Goal: Task Accomplishment & Management: Use online tool/utility

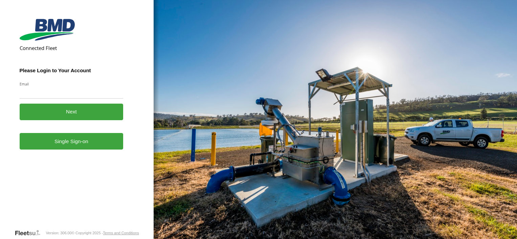
click at [42, 83] on label "Email" at bounding box center [72, 83] width 104 height 5
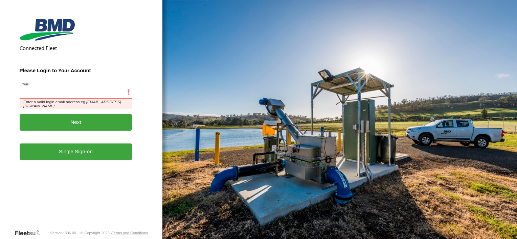
click at [42, 87] on input "Email" at bounding box center [76, 93] width 113 height 12
click at [42, 89] on input "Email" at bounding box center [76, 93] width 113 height 12
type input "**********"
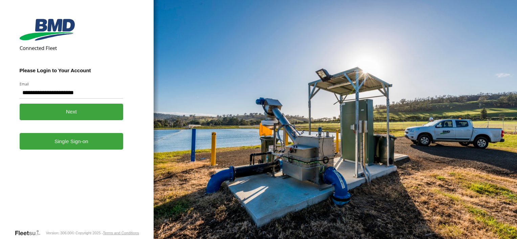
click at [71, 139] on link "Single Sign-on" at bounding box center [72, 141] width 104 height 17
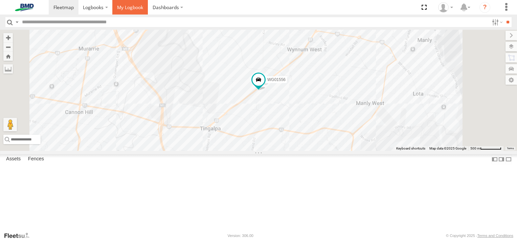
click at [128, 10] on span at bounding box center [130, 7] width 26 height 6
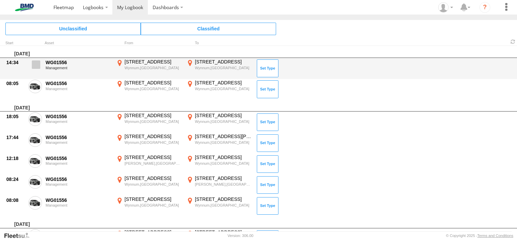
drag, startPoint x: 36, startPoint y: 64, endPoint x: 34, endPoint y: 76, distance: 12.3
click at [36, 64] on span at bounding box center [36, 65] width 8 height 8
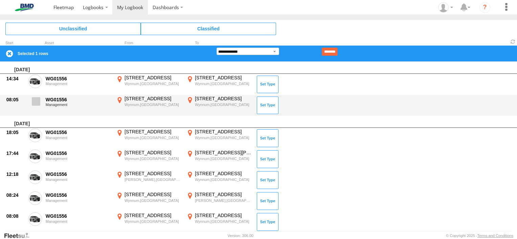
click at [34, 101] on span at bounding box center [36, 101] width 8 height 8
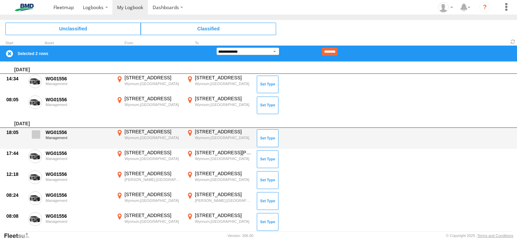
click at [35, 136] on span at bounding box center [36, 134] width 8 height 8
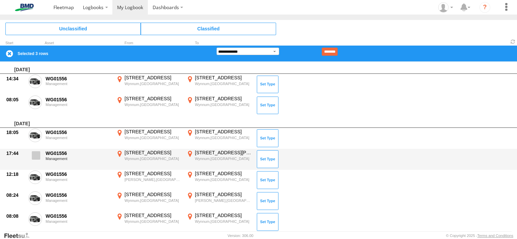
click at [34, 156] on span at bounding box center [36, 155] width 8 height 8
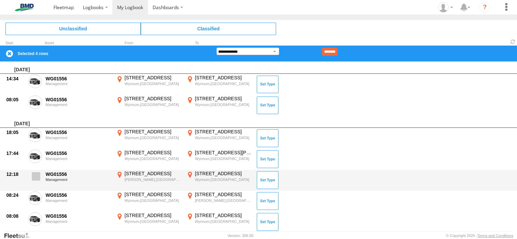
click at [34, 176] on span at bounding box center [36, 176] width 8 height 8
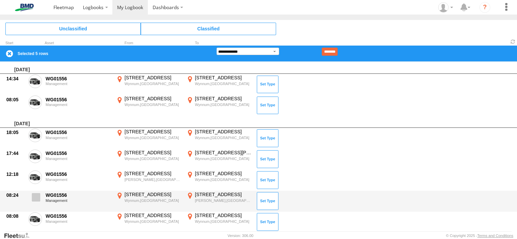
click at [32, 199] on span at bounding box center [36, 197] width 8 height 8
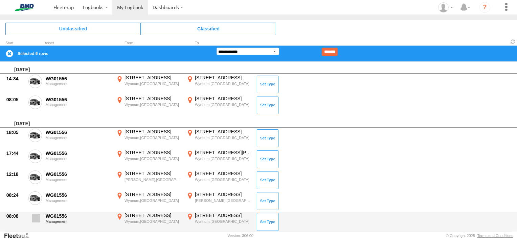
click at [34, 221] on span at bounding box center [36, 218] width 8 height 8
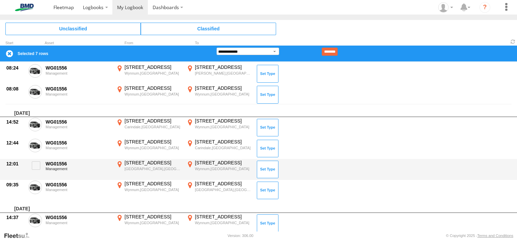
scroll to position [135, 0]
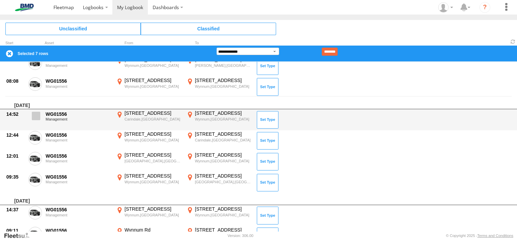
click at [32, 115] on span at bounding box center [36, 116] width 8 height 8
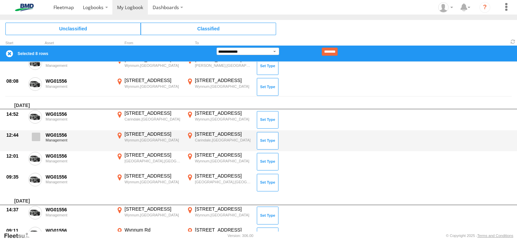
click at [36, 136] on span at bounding box center [36, 137] width 8 height 8
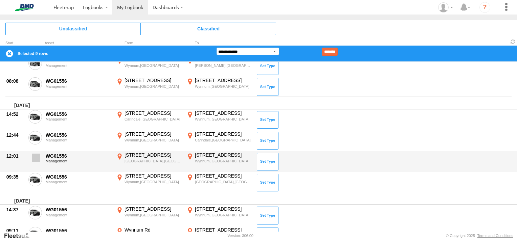
click at [32, 158] on span at bounding box center [36, 158] width 8 height 8
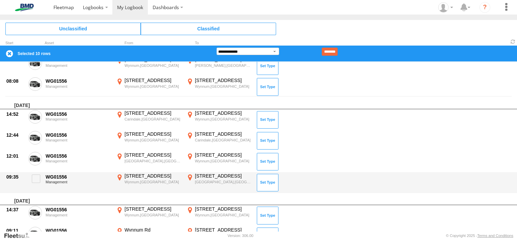
drag, startPoint x: 35, startPoint y: 179, endPoint x: 68, endPoint y: 187, distance: 34.1
click at [35, 179] on span at bounding box center [36, 179] width 8 height 8
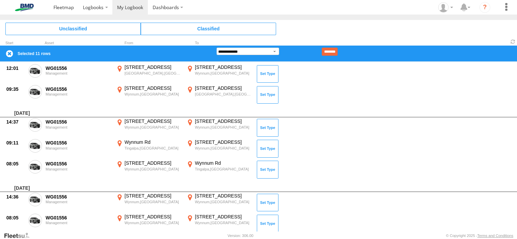
scroll to position [237, 0]
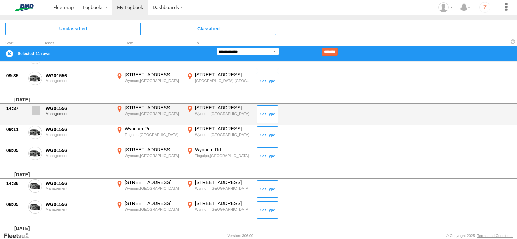
click at [38, 112] on span at bounding box center [36, 110] width 8 height 8
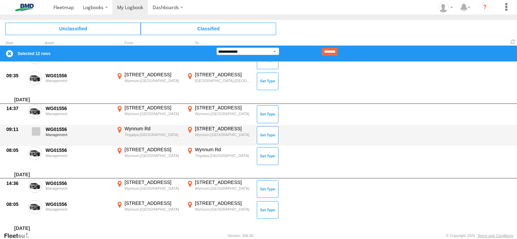
click at [36, 130] on span at bounding box center [36, 131] width 8 height 8
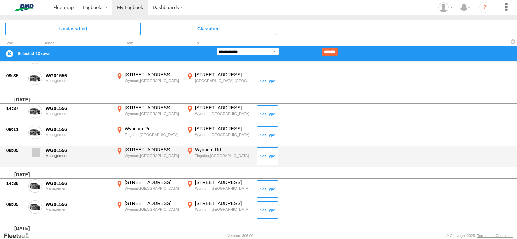
click at [35, 159] on label at bounding box center [35, 155] width 14 height 16
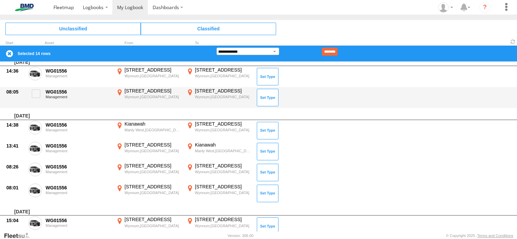
scroll to position [338, 0]
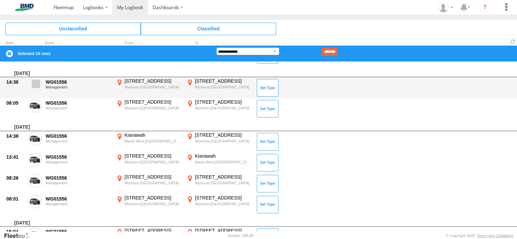
click at [37, 82] on span at bounding box center [36, 84] width 8 height 8
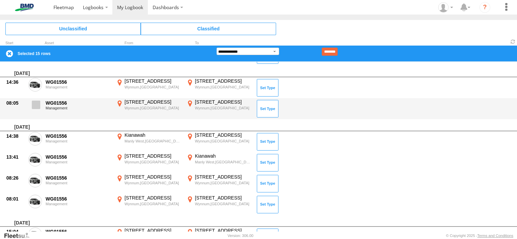
click at [35, 103] on span at bounding box center [36, 105] width 8 height 8
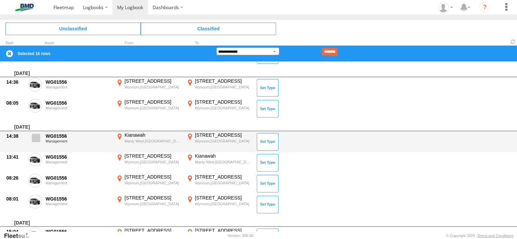
click at [37, 135] on span at bounding box center [36, 138] width 8 height 8
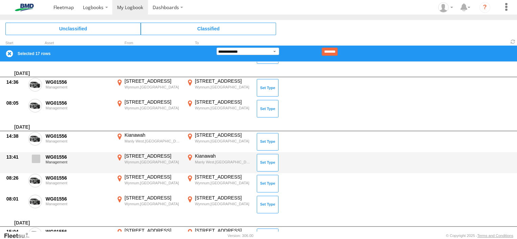
click at [33, 162] on span at bounding box center [36, 159] width 8 height 8
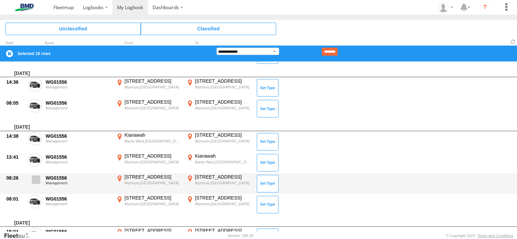
click at [38, 182] on span at bounding box center [36, 180] width 8 height 8
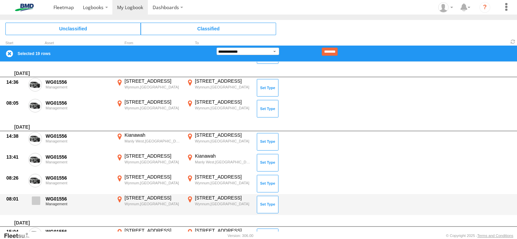
click at [37, 198] on span at bounding box center [36, 201] width 8 height 8
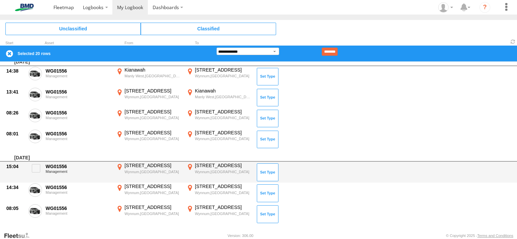
scroll to position [406, 0]
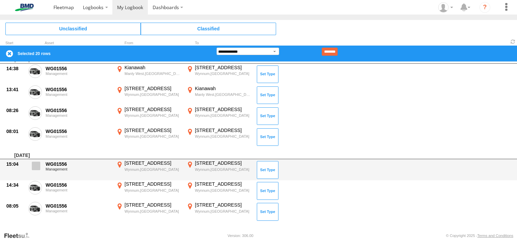
click at [33, 167] on span at bounding box center [36, 166] width 8 height 8
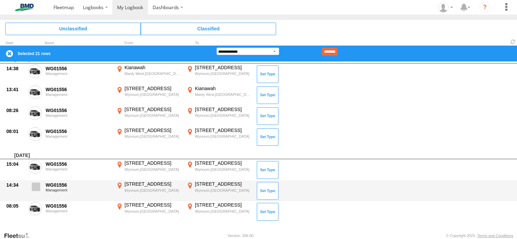
click at [34, 185] on span at bounding box center [36, 187] width 8 height 8
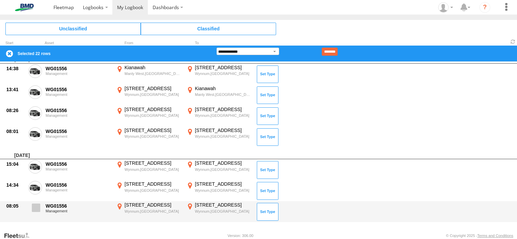
click at [35, 208] on span at bounding box center [36, 208] width 8 height 8
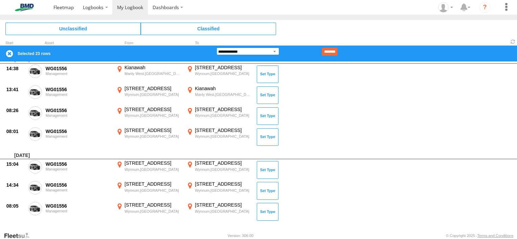
click at [274, 51] on select "**********" at bounding box center [247, 51] width 63 height 7
select select "**"
click at [216, 48] on select "**********" at bounding box center [247, 51] width 63 height 7
click at [337, 51] on input "********" at bounding box center [330, 52] width 16 height 8
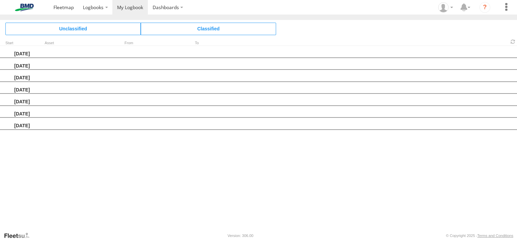
scroll to position [0, 0]
